Goal: Information Seeking & Learning: Learn about a topic

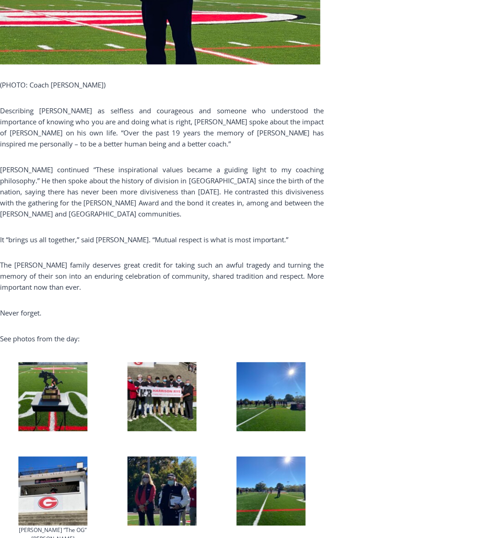
scroll to position [2067, 0]
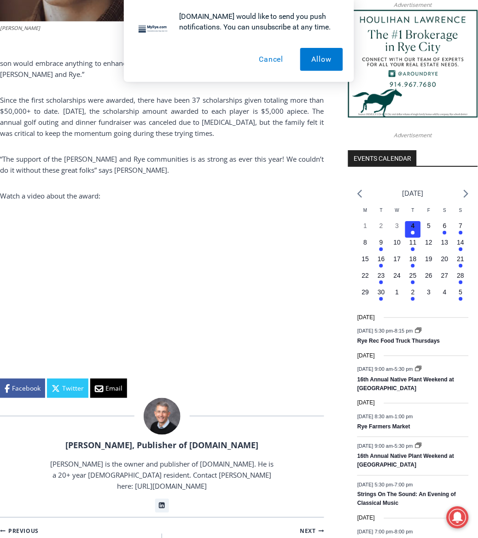
scroll to position [882, 0]
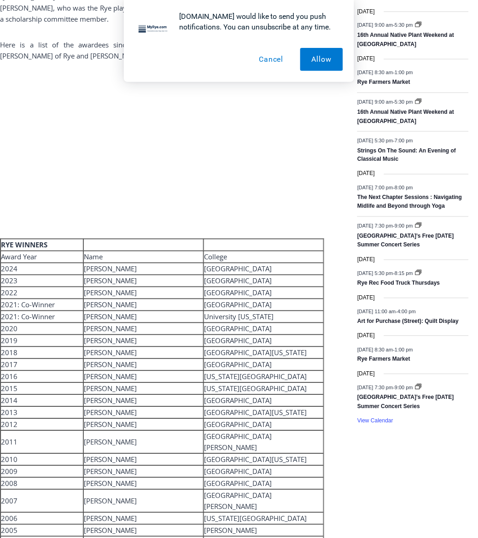
click at [167, 311] on td "[PERSON_NAME]" at bounding box center [143, 317] width 120 height 12
click at [132, 395] on td "[PERSON_NAME]" at bounding box center [143, 401] width 120 height 12
click at [108, 323] on td "[PERSON_NAME]" at bounding box center [143, 329] width 120 height 12
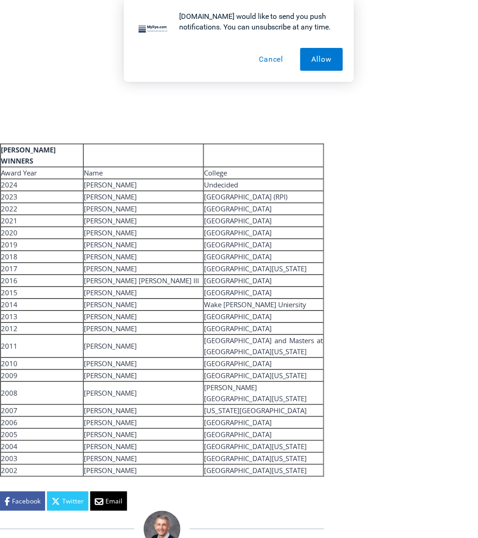
scroll to position [1854, 0]
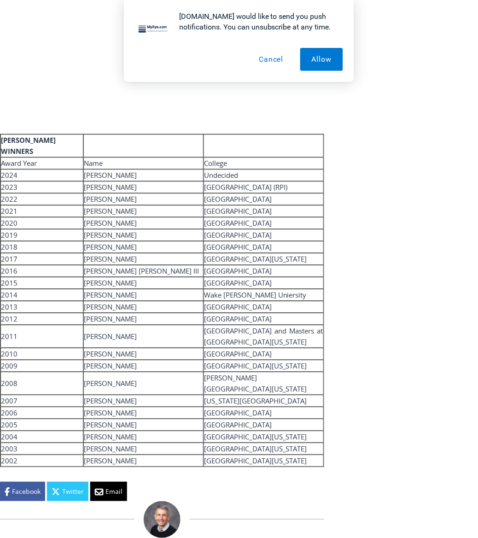
click at [136, 348] on td "[PERSON_NAME]" at bounding box center [143, 354] width 120 height 12
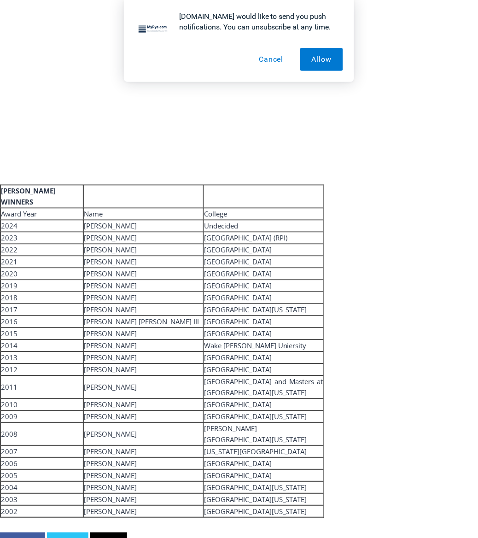
scroll to position [1803, 0]
click at [140, 317] on td "[PERSON_NAME] [PERSON_NAME] III" at bounding box center [143, 323] width 120 height 12
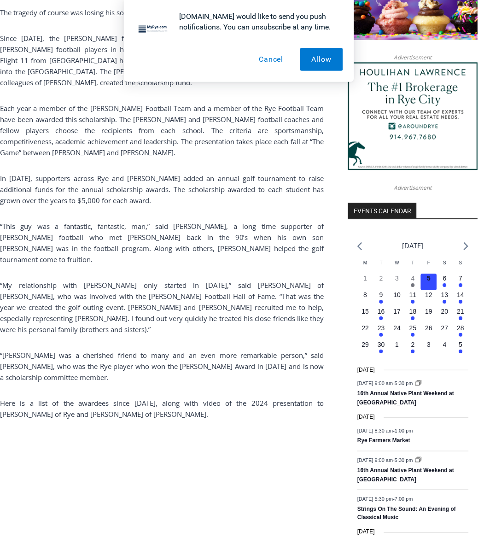
scroll to position [574, 0]
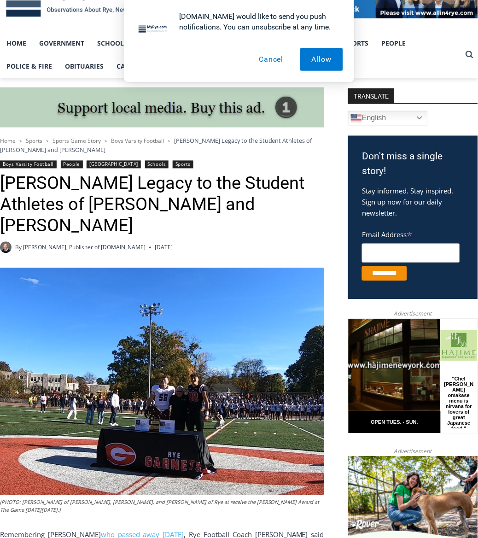
scroll to position [421, 0]
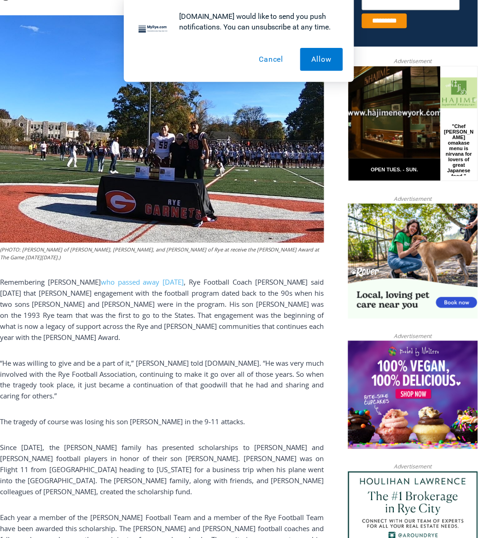
click at [190, 359] on span "“He was willing to give and be a part of it,” [PERSON_NAME] told [DOMAIN_NAME].…" at bounding box center [162, 380] width 324 height 42
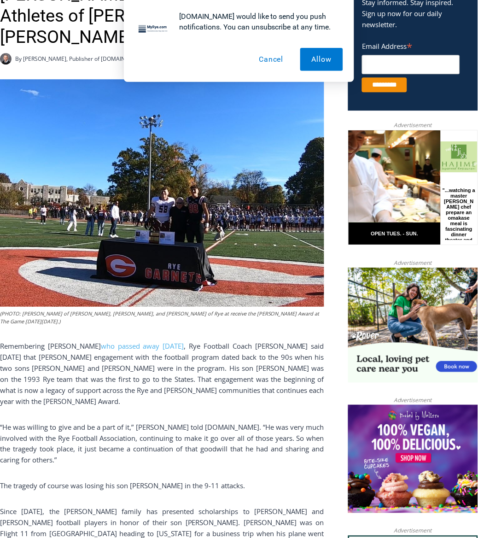
scroll to position [370, 0]
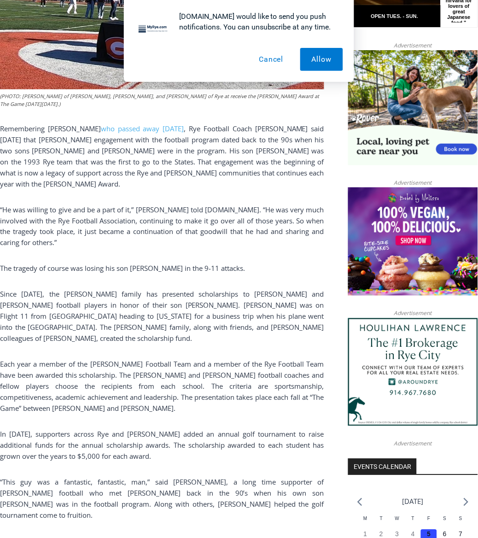
click at [191, 360] on span "Each year a member of the [PERSON_NAME] Football Team and a member of the Rye F…" at bounding box center [162, 386] width 324 height 53
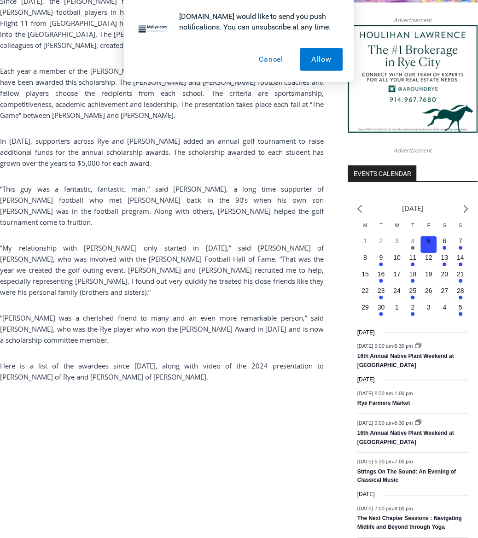
scroll to position [830, 0]
